Goal: Task Accomplishment & Management: Complete application form

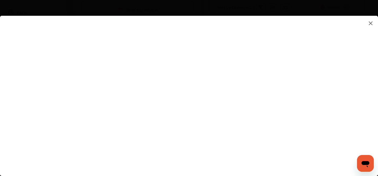
scroll to position [145, 0]
click at [256, 82] on flutter-view at bounding box center [189, 91] width 378 height 150
type input "**********"
click at [264, 110] on flutter-view at bounding box center [189, 91] width 378 height 150
click at [336, 109] on flutter-view at bounding box center [189, 91] width 378 height 150
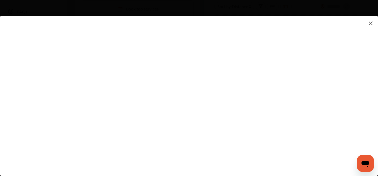
click at [327, 108] on flutter-view at bounding box center [189, 91] width 378 height 150
click at [275, 94] on flutter-view at bounding box center [189, 91] width 378 height 150
type textarea "**********"
click at [276, 110] on flutter-view at bounding box center [189, 91] width 378 height 150
click at [259, 116] on flutter-view at bounding box center [189, 91] width 378 height 150
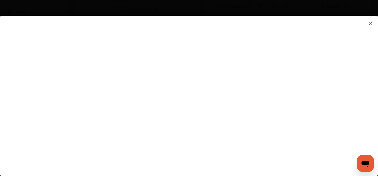
type input "**"
click at [270, 87] on flutter-view "**" at bounding box center [189, 91] width 378 height 150
click at [327, 82] on flutter-view at bounding box center [189, 91] width 378 height 150
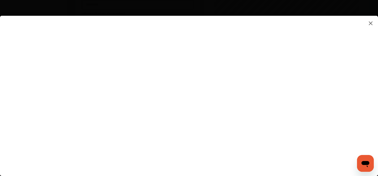
click at [296, 67] on flutter-view at bounding box center [189, 91] width 378 height 150
click at [326, 29] on flutter-view at bounding box center [189, 91] width 378 height 150
click at [249, 39] on flutter-view at bounding box center [189, 91] width 378 height 150
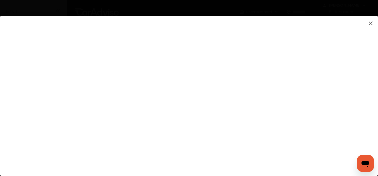
click at [249, 39] on flutter-view at bounding box center [189, 91] width 378 height 150
click at [250, 30] on flutter-view at bounding box center [189, 91] width 378 height 150
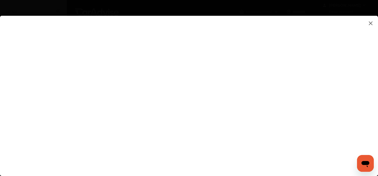
click at [242, 37] on flutter-view at bounding box center [189, 91] width 378 height 150
click at [322, 81] on flutter-view at bounding box center [189, 91] width 378 height 150
click at [325, 80] on flutter-view at bounding box center [189, 91] width 378 height 150
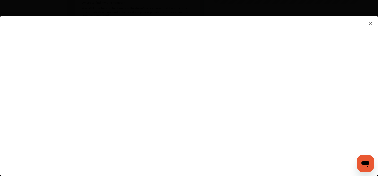
click at [302, 91] on flutter-view at bounding box center [189, 91] width 378 height 150
type input "*********"
click at [284, 122] on flutter-view "*********" at bounding box center [189, 91] width 378 height 150
click at [268, 153] on flutter-view at bounding box center [189, 91] width 378 height 150
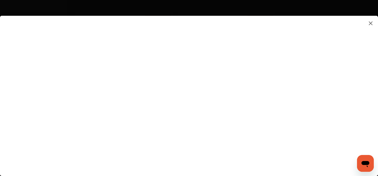
click at [221, 128] on flutter-view at bounding box center [189, 91] width 378 height 150
click at [220, 130] on flutter-view at bounding box center [189, 91] width 378 height 150
click at [212, 133] on flutter-view at bounding box center [189, 91] width 378 height 150
click at [209, 134] on flutter-view at bounding box center [189, 91] width 378 height 150
click at [220, 147] on flutter-view at bounding box center [189, 91] width 378 height 150
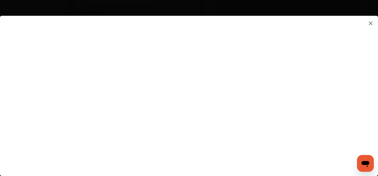
scroll to position [169, 0]
click at [311, 122] on flutter-view at bounding box center [189, 91] width 378 height 150
click at [231, 87] on flutter-view at bounding box center [189, 91] width 378 height 150
click at [295, 99] on flutter-view at bounding box center [189, 91] width 378 height 150
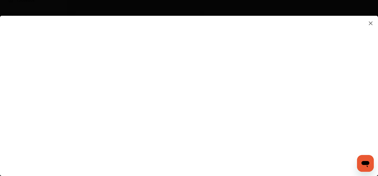
click at [239, 31] on flutter-view at bounding box center [189, 91] width 378 height 150
